Goal: Find specific page/section

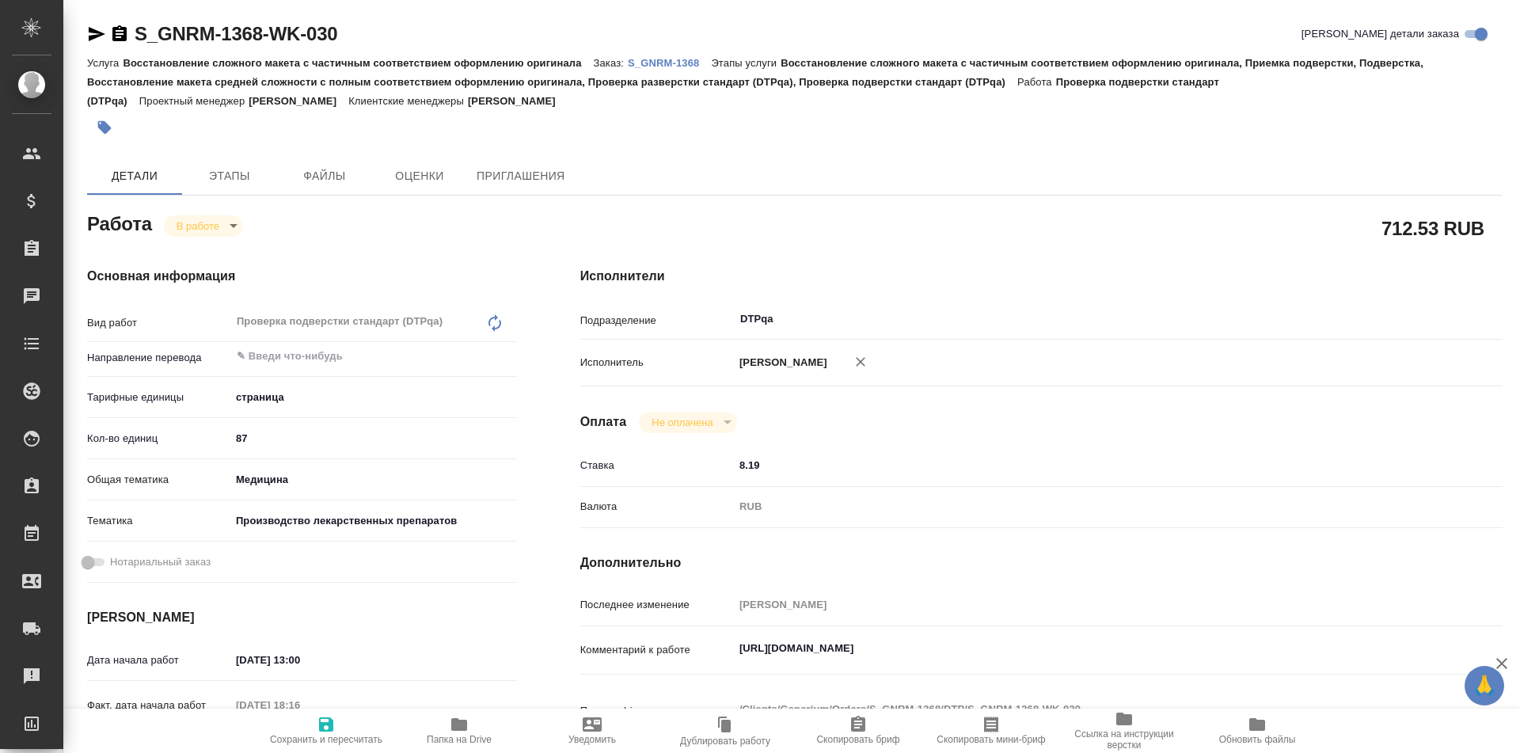
type textarea "x"
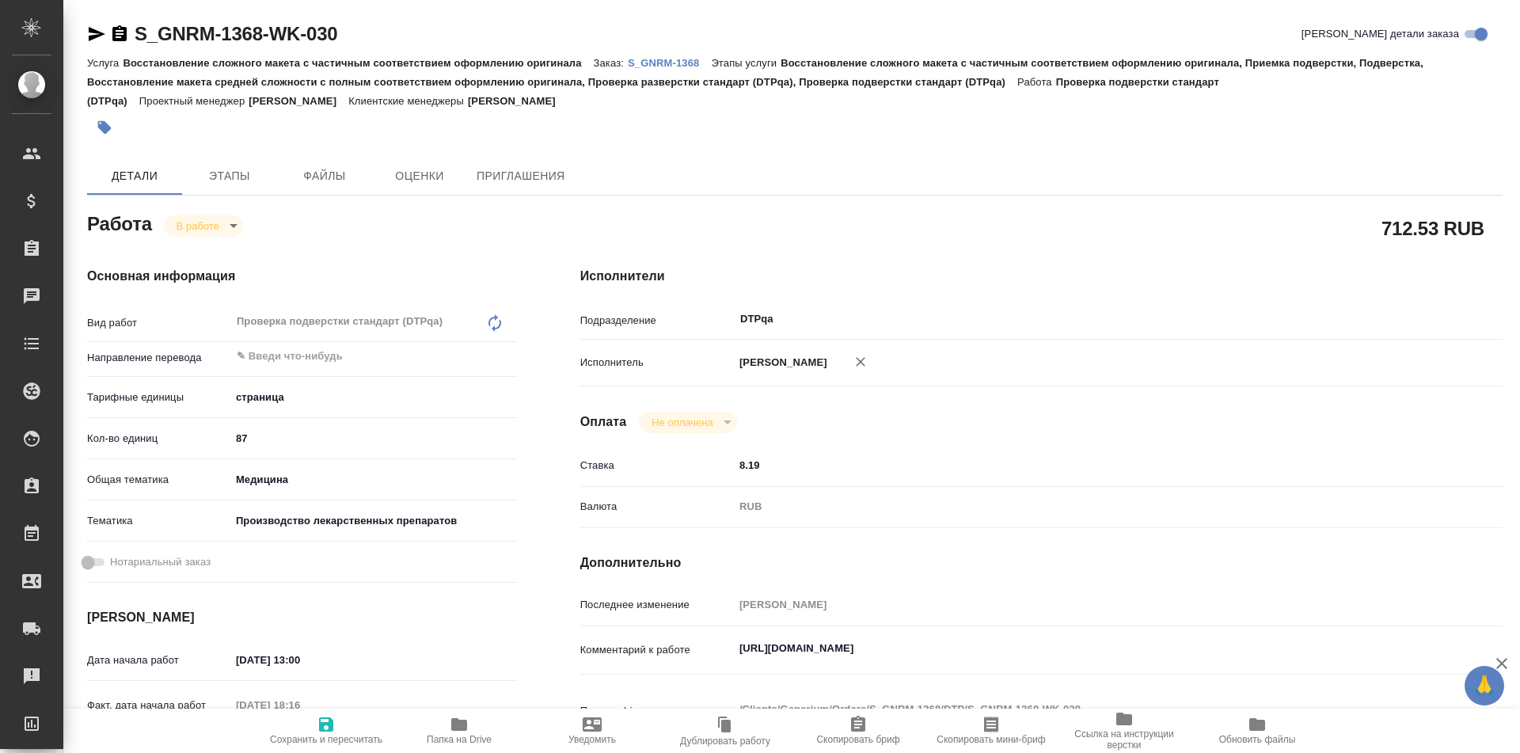
type textarea "x"
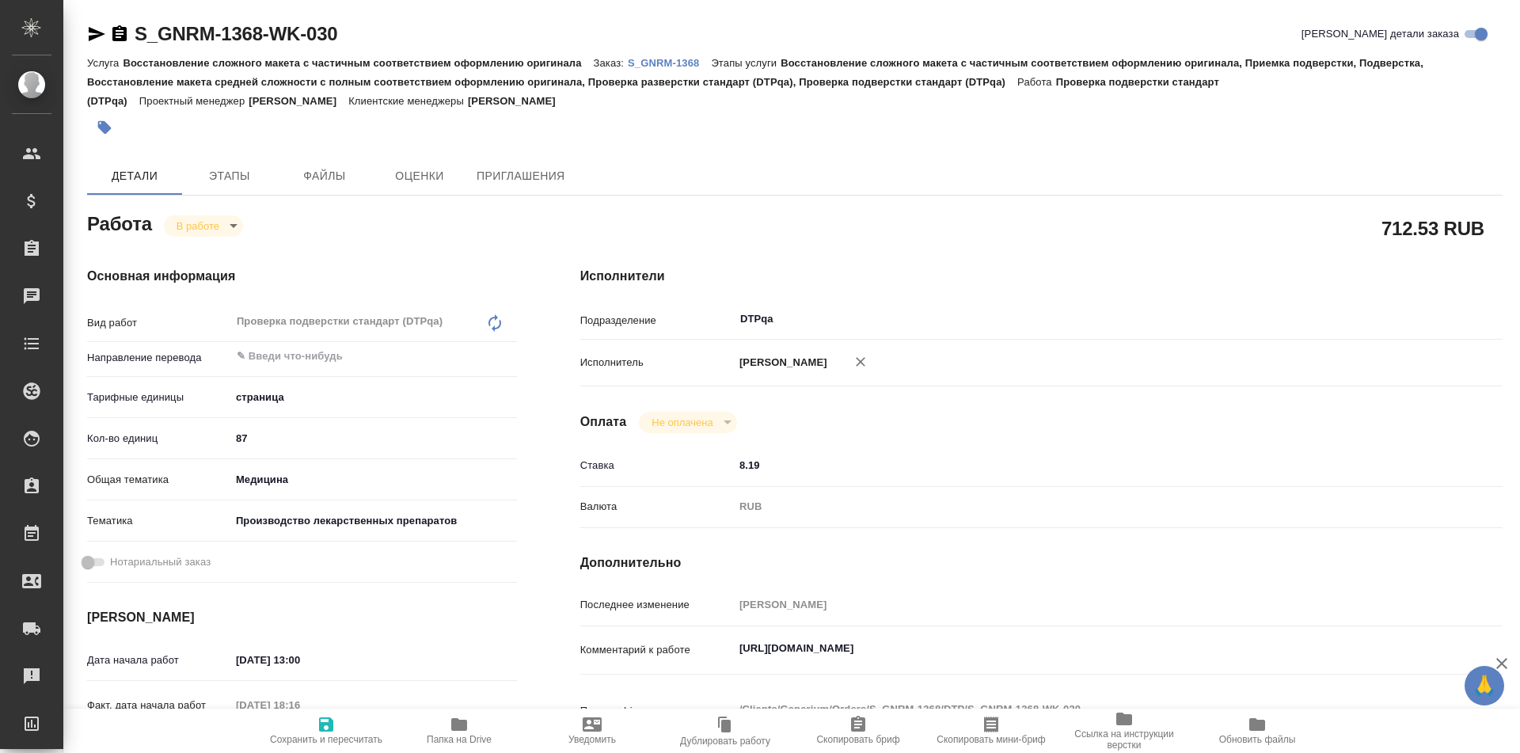
type textarea "x"
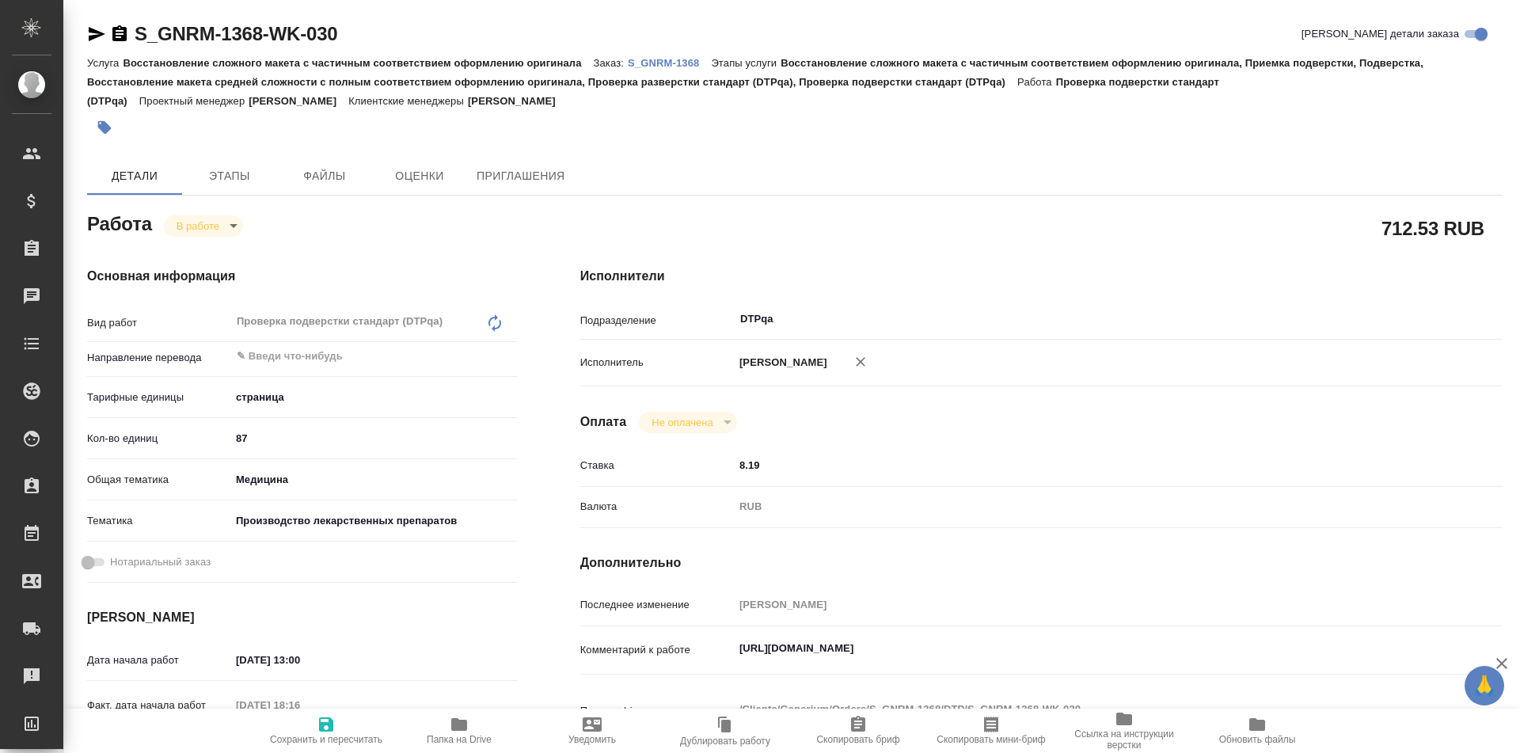
type textarea "x"
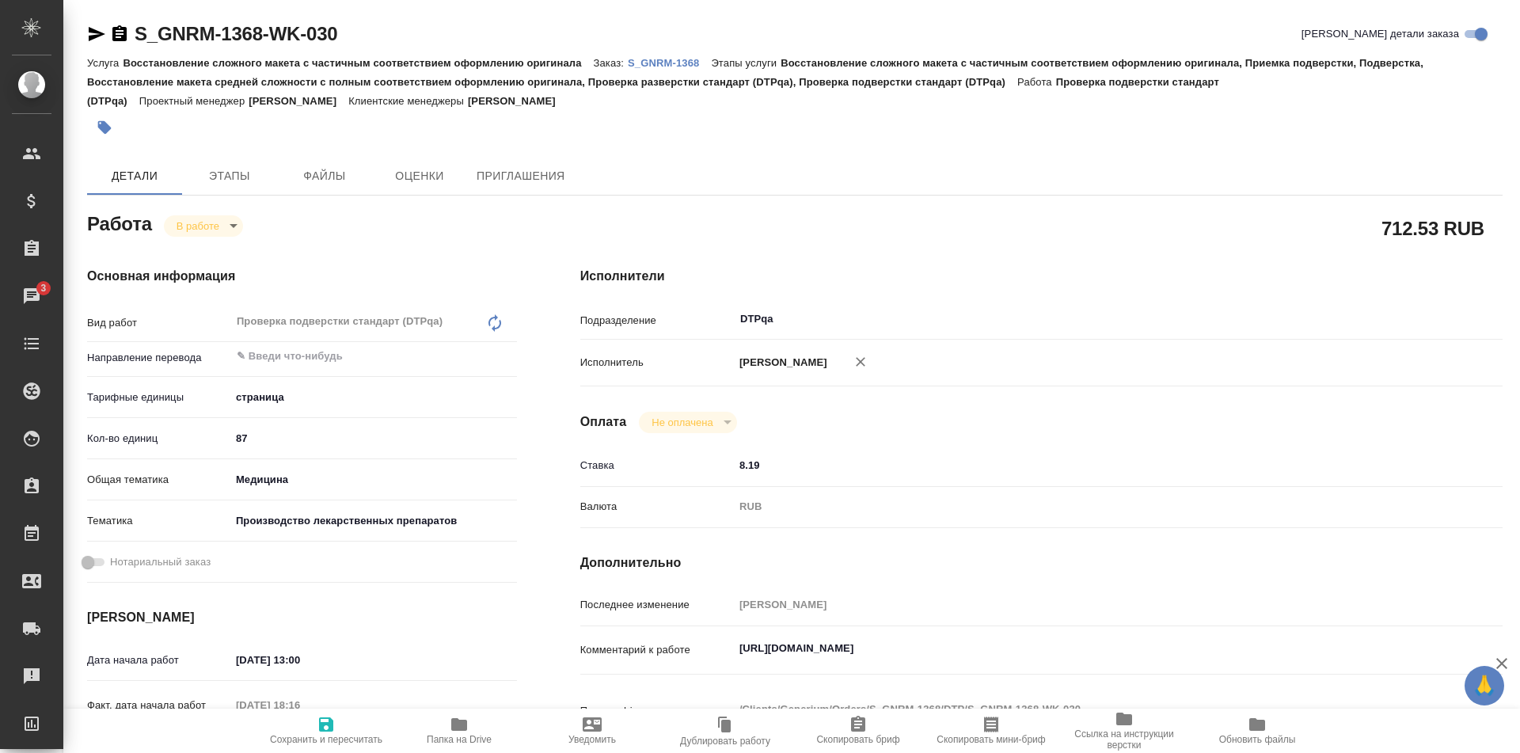
type textarea "x"
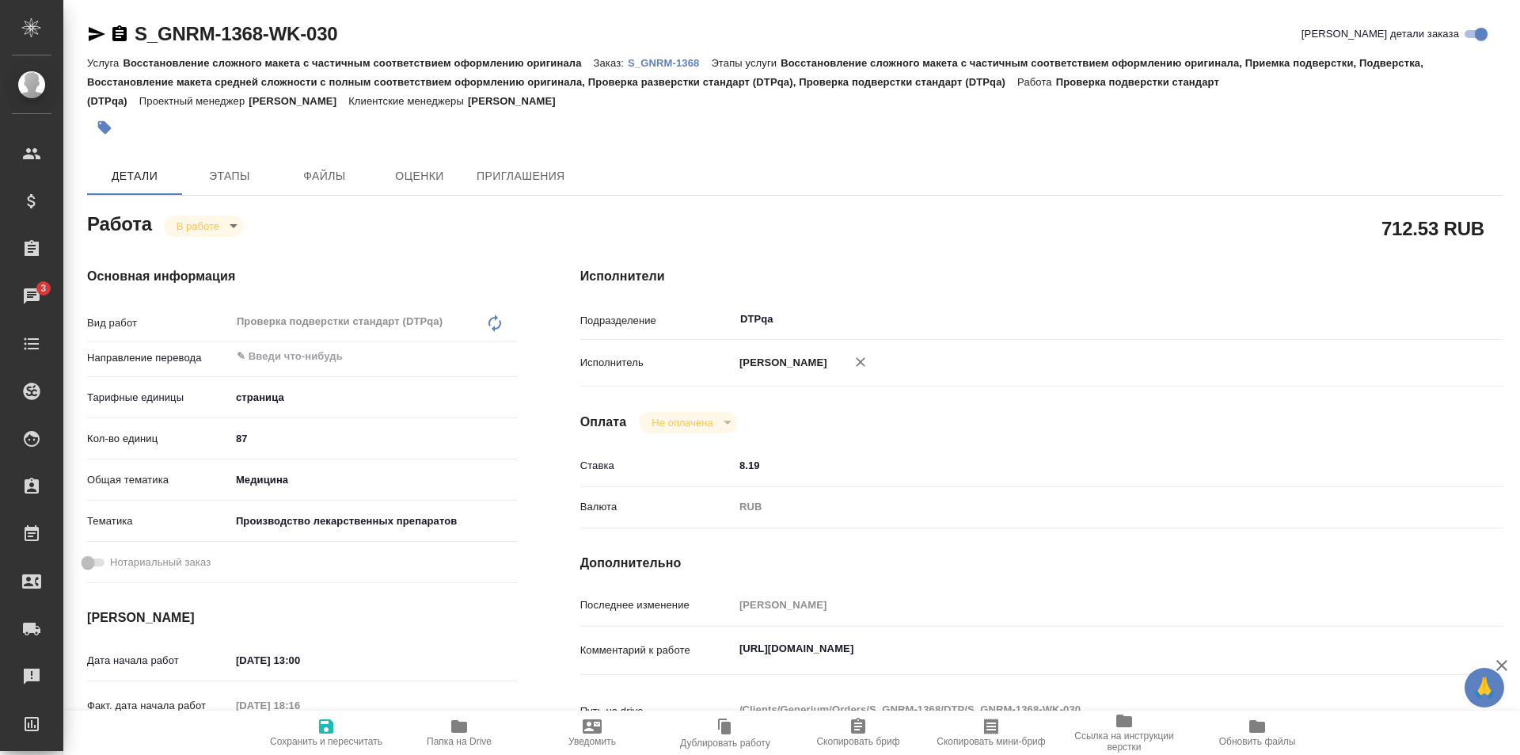
type textarea "x"
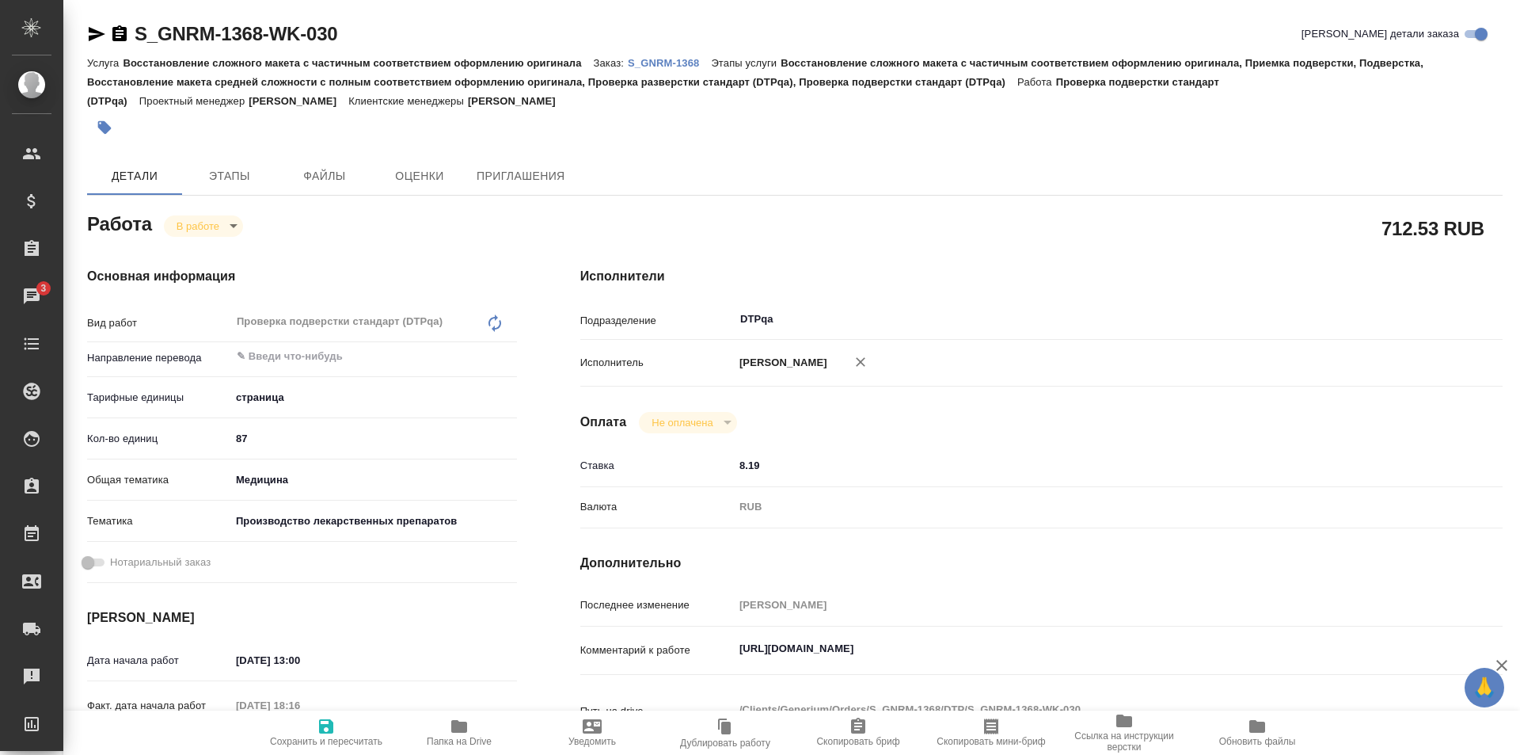
type textarea "x"
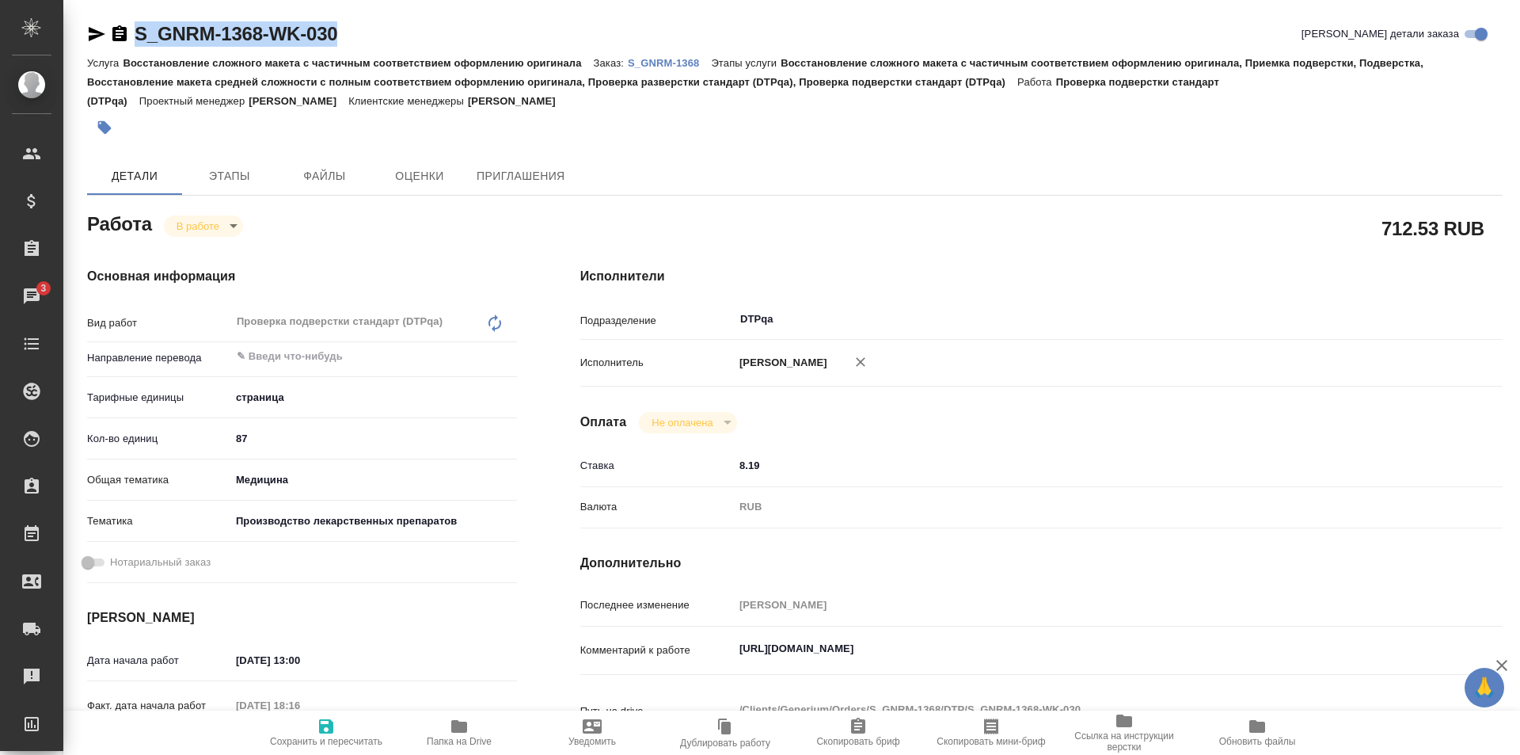
drag, startPoint x: 360, startPoint y: 39, endPoint x: 135, endPoint y: 46, distance: 225.0
click at [135, 46] on div "S_GNRM-1368-WK-030 Кратко детали заказа" at bounding box center [795, 33] width 1416 height 25
copy link "S_GNRM-1368-WK-030"
drag, startPoint x: 1068, startPoint y: 654, endPoint x: 675, endPoint y: 669, distance: 393.8
click at [675, 669] on div "Комментарий к работе [URL][DOMAIN_NAME] x" at bounding box center [1041, 663] width 922 height 61
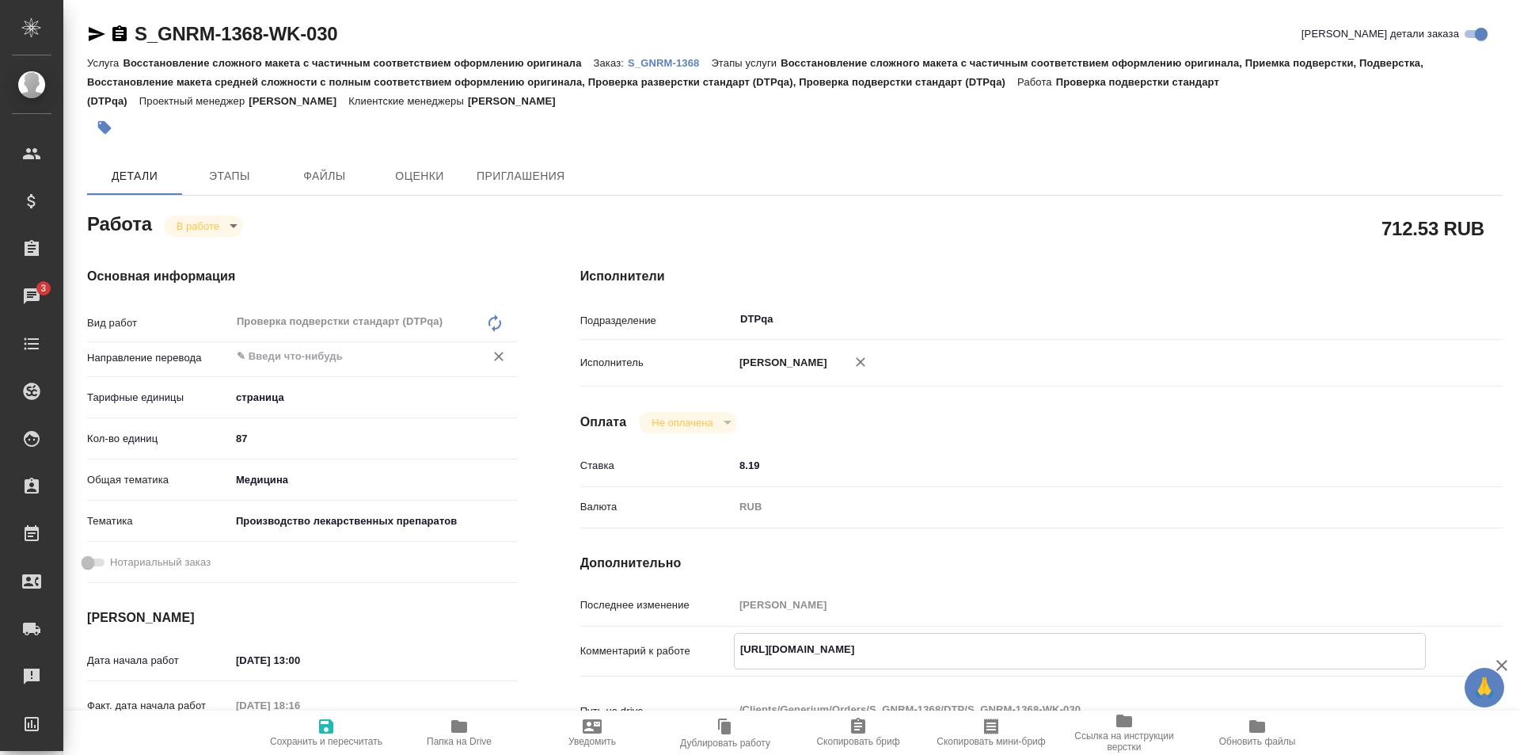
scroll to position [158, 0]
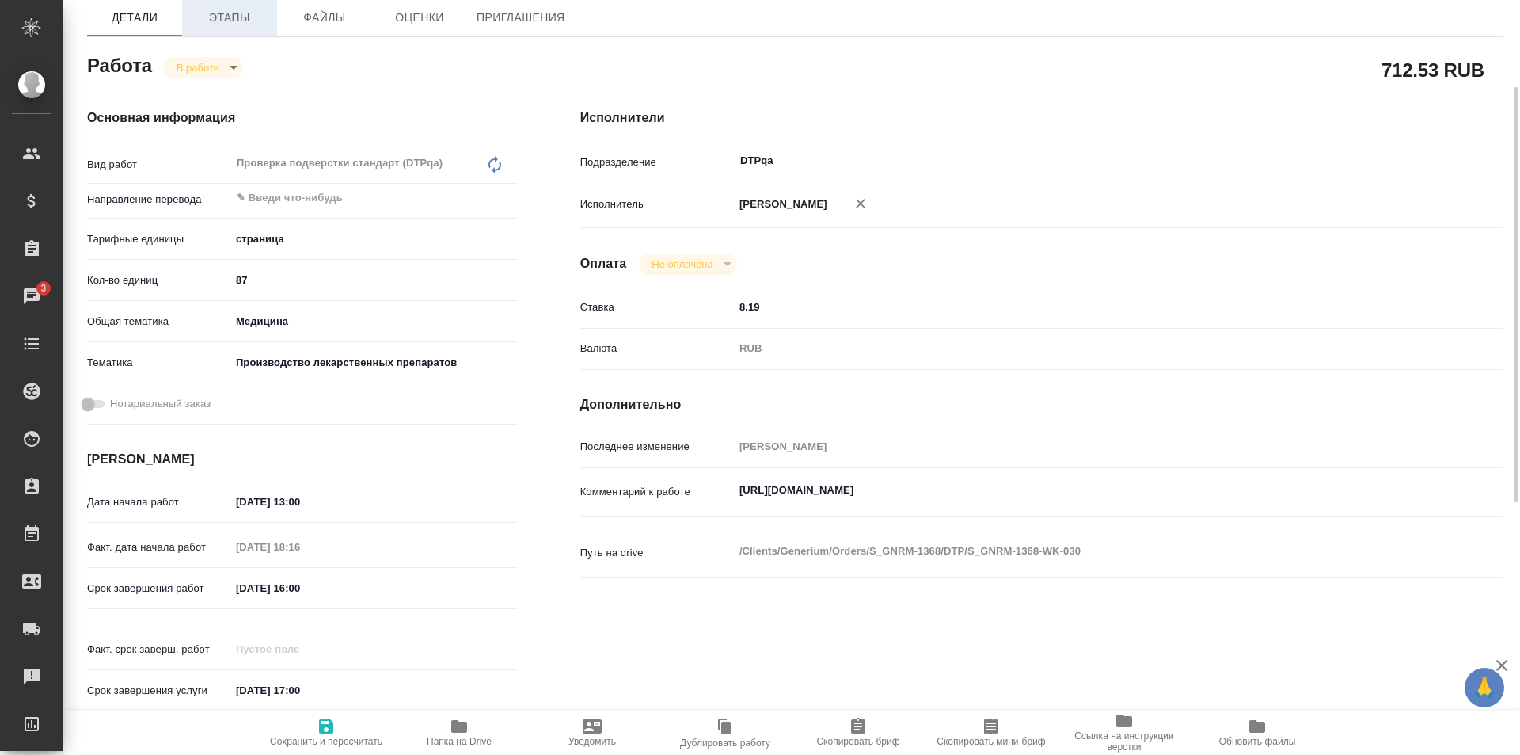
type textarea "x"
